Goal: Information Seeking & Learning: Understand process/instructions

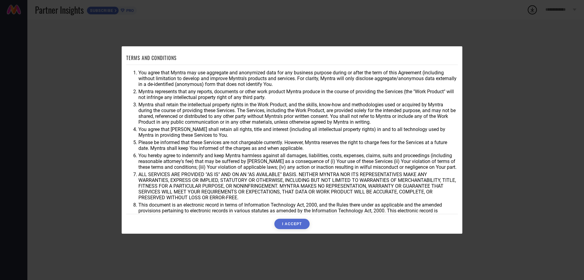
click at [291, 223] on button "I ACCEPT" at bounding box center [291, 223] width 35 height 10
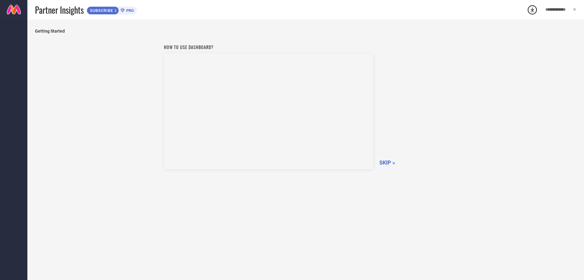
click at [547, 10] on span "**********" at bounding box center [558, 9] width 26 height 5
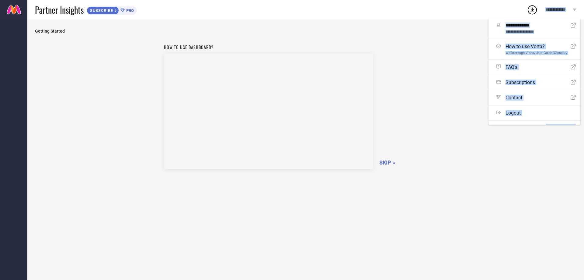
click at [447, 44] on div "How to use dashboard? SKIP »" at bounding box center [306, 105] width 284 height 129
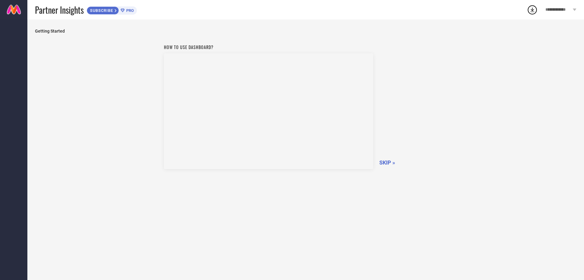
click at [533, 9] on icon at bounding box center [532, 9] width 11 height 11
click at [466, 45] on div "How to use dashboard? SKIP »" at bounding box center [306, 155] width 542 height 229
click at [62, 33] on span "Getting Started" at bounding box center [306, 31] width 542 height 5
click at [98, 7] on div "SUBSCRIBE" at bounding box center [103, 10] width 32 height 8
